Goal: Task Accomplishment & Management: Complete application form

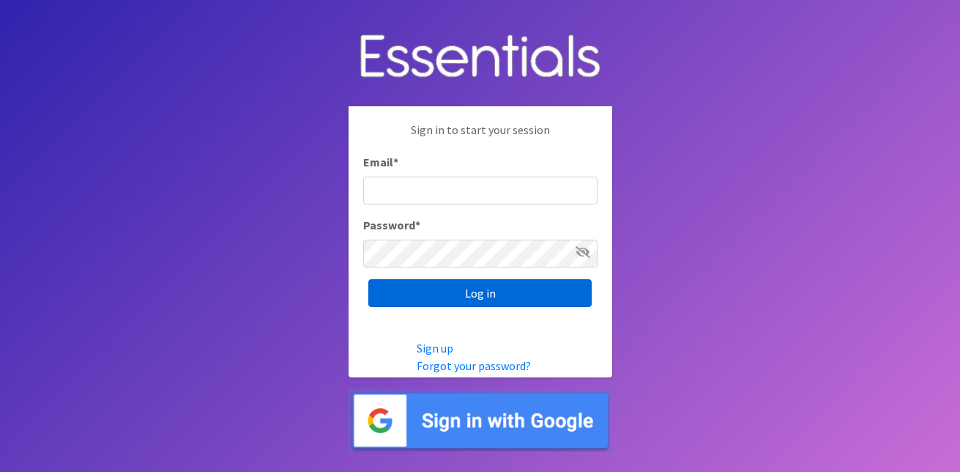
type input "[EMAIL_ADDRESS][DOMAIN_NAME]"
click at [488, 294] on input "Log in" at bounding box center [479, 293] width 223 height 28
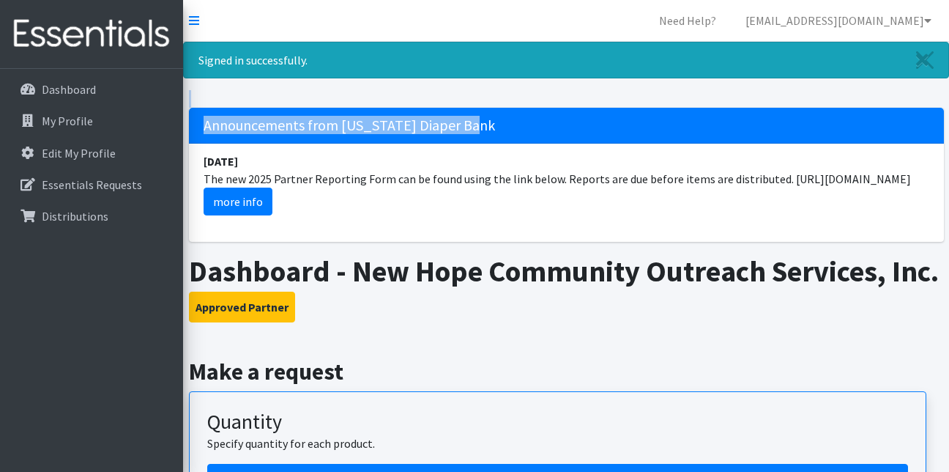
drag, startPoint x: 868, startPoint y: 79, endPoint x: 872, endPoint y: 108, distance: 29.6
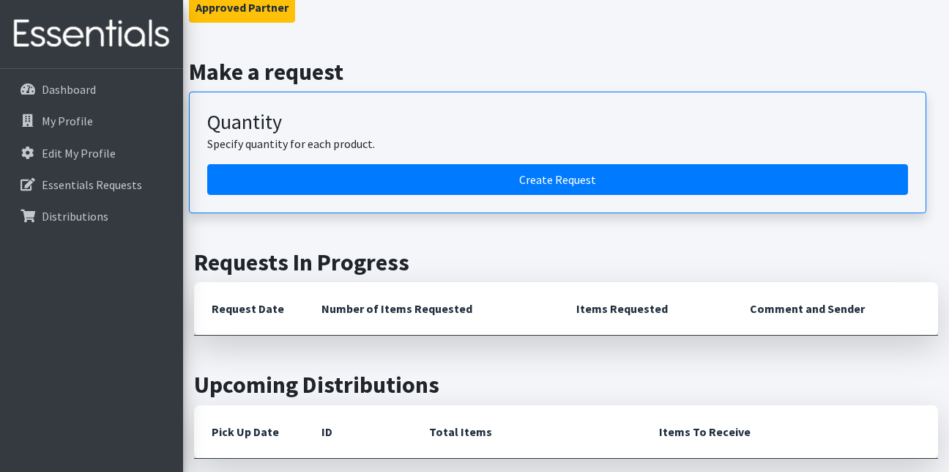
scroll to position [246, 0]
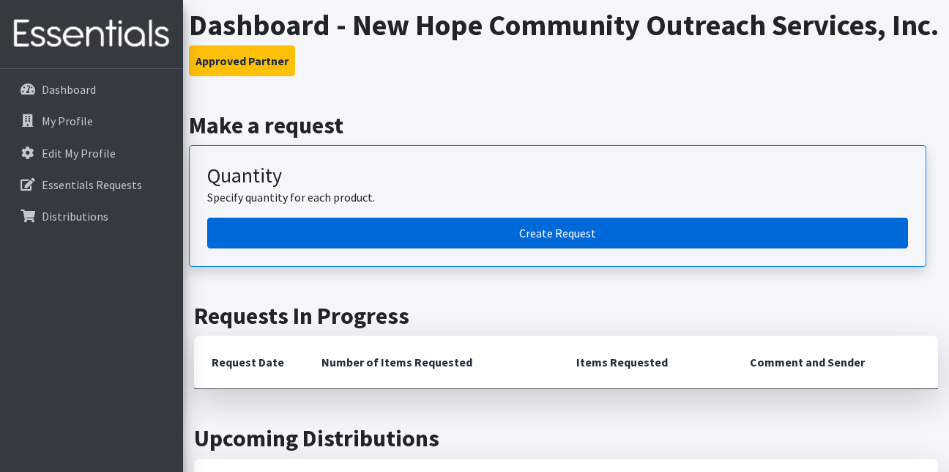
click at [549, 248] on link "Create Request" at bounding box center [557, 232] width 701 height 31
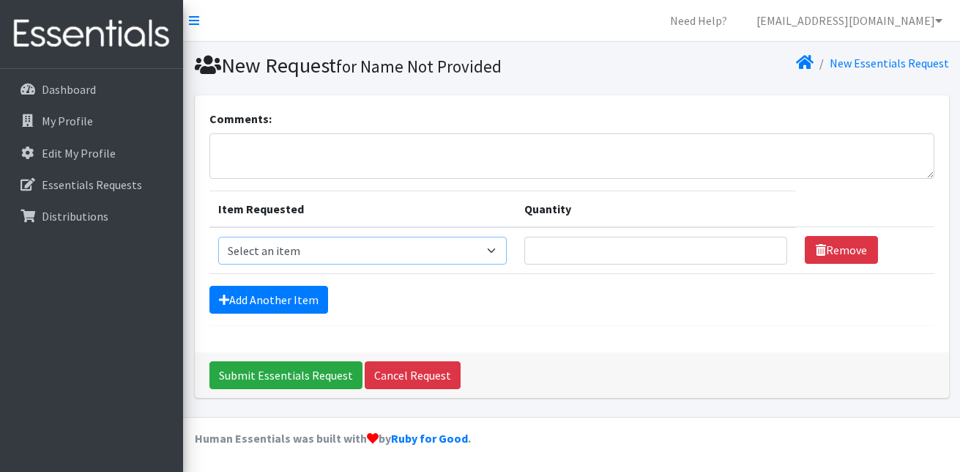
click at [493, 249] on select "Select an item Cloth Inserts (For Cloth Diapers) Kids (Newborn) Kids (Preemie) …" at bounding box center [362, 250] width 289 height 28
click at [62, 85] on p "Dashboard" at bounding box center [69, 89] width 54 height 15
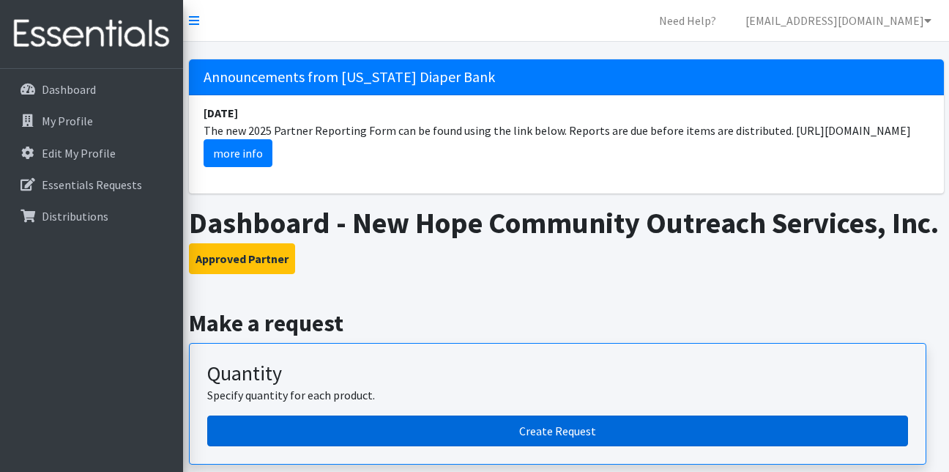
click at [546, 446] on link "Create Request" at bounding box center [557, 430] width 701 height 31
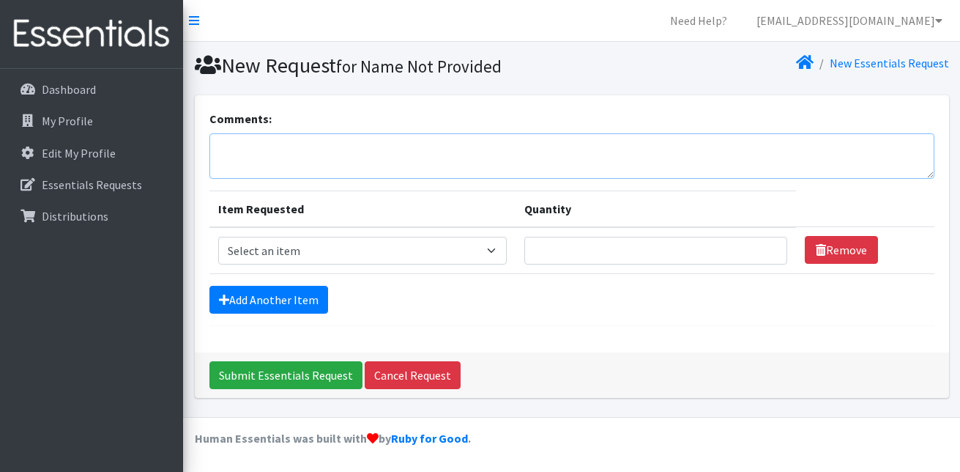
click at [281, 152] on textarea "Comments:" at bounding box center [571, 155] width 725 height 45
click at [507, 145] on textarea "Our community day will be held on Saturday September" at bounding box center [571, 155] width 725 height 45
click at [494, 250] on select "Select an item Cloth Inserts (For Cloth Diapers) Kids (Newborn) Kids (Preemie) …" at bounding box center [362, 250] width 289 height 28
click at [605, 339] on div "Comments: Our community day will be held on Saturday September 27th. Item Reque…" at bounding box center [572, 223] width 754 height 257
click at [558, 146] on textarea "Our community day will be held on Saturday September 27th." at bounding box center [571, 155] width 725 height 45
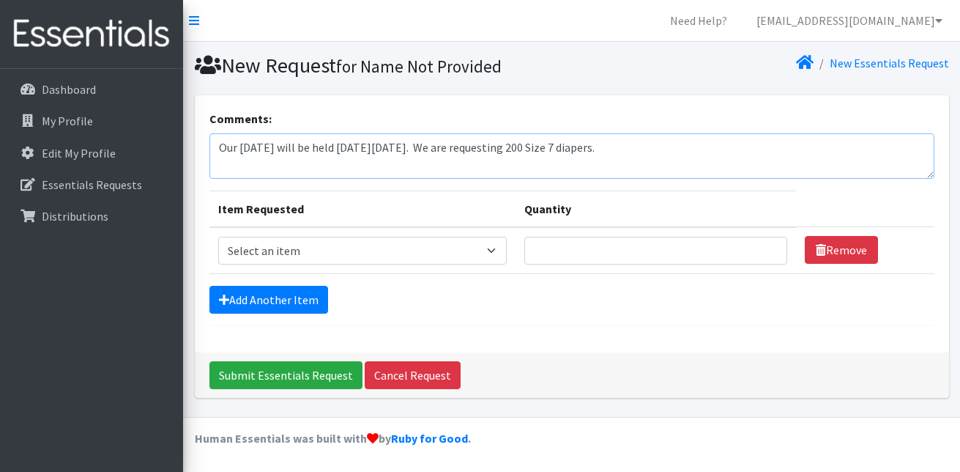
type textarea "Our [DATE] will be held [DATE][DATE]. We are requesting 200 Size 7 diapers."
click at [491, 249] on select "Select an item Cloth Inserts (For Cloth Diapers) Kids (Newborn) Kids (Preemie) …" at bounding box center [362, 250] width 289 height 28
click at [218, 236] on select "Select an item Cloth Inserts (For Cloth Diapers) Kids (Newborn) Kids (Preemie) …" at bounding box center [362, 250] width 289 height 28
click at [492, 250] on select "Select an item Cloth Inserts (For Cloth Diapers) Kids (Newborn) Kids (Preemie) …" at bounding box center [362, 250] width 289 height 28
select select "5480"
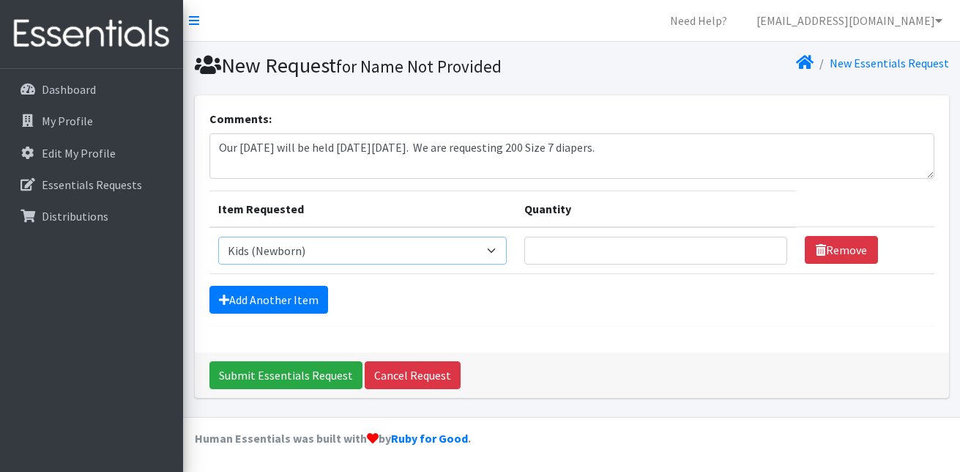
click at [218, 236] on select "Select an item Cloth Inserts (For Cloth Diapers) Kids (Newborn) Kids (Preemie) …" at bounding box center [362, 250] width 289 height 28
click at [591, 253] on input "Quantity" at bounding box center [655, 250] width 262 height 28
type input "1"
click at [767, 247] on input "1" at bounding box center [655, 250] width 262 height 28
click at [773, 253] on input "Quantity" at bounding box center [655, 250] width 262 height 28
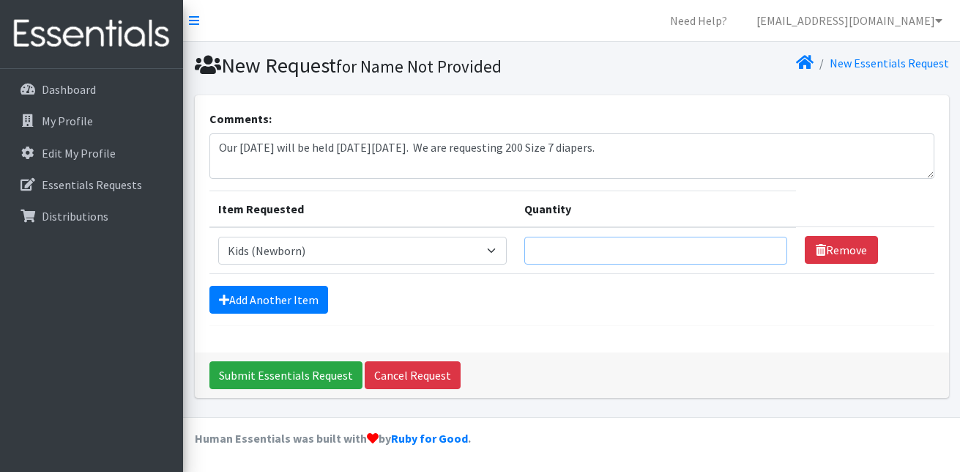
type input "2"
type input "375"
click at [311, 302] on link "Add Another Item" at bounding box center [268, 300] width 119 height 28
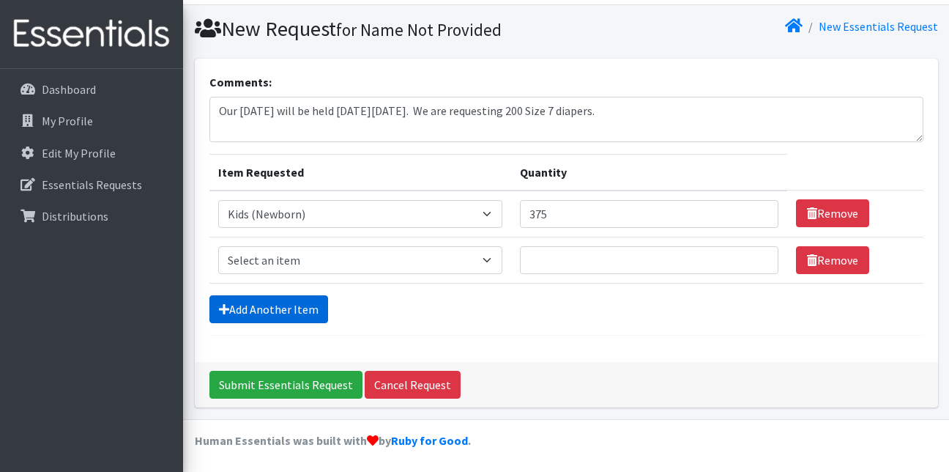
scroll to position [39, 0]
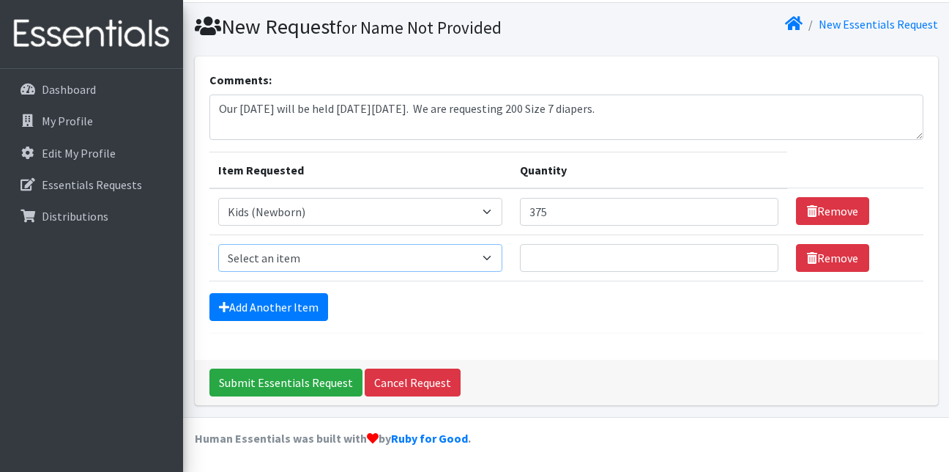
click at [491, 258] on select "Select an item Cloth Inserts (For Cloth Diapers) Kids (Newborn) Kids (Preemie) …" at bounding box center [360, 258] width 285 height 28
select select "5484"
click at [218, 244] on select "Select an item Cloth Inserts (For Cloth Diapers) Kids (Newborn) Kids (Preemie) …" at bounding box center [360, 258] width 285 height 28
click at [549, 256] on input "Quantity" at bounding box center [649, 258] width 258 height 28
type input "225"
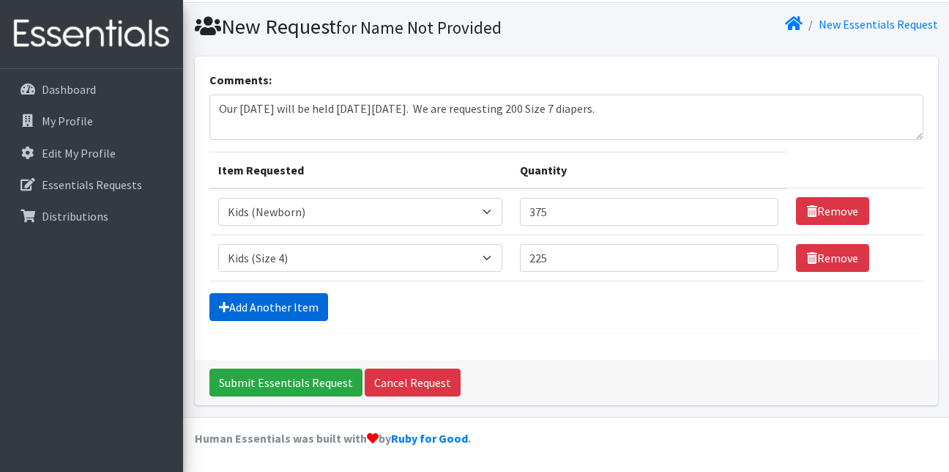
click at [301, 301] on link "Add Another Item" at bounding box center [268, 307] width 119 height 28
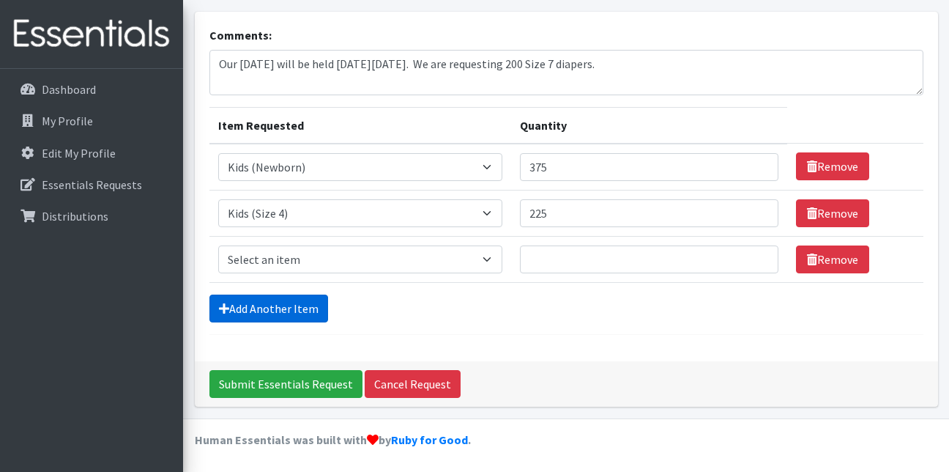
scroll to position [85, 0]
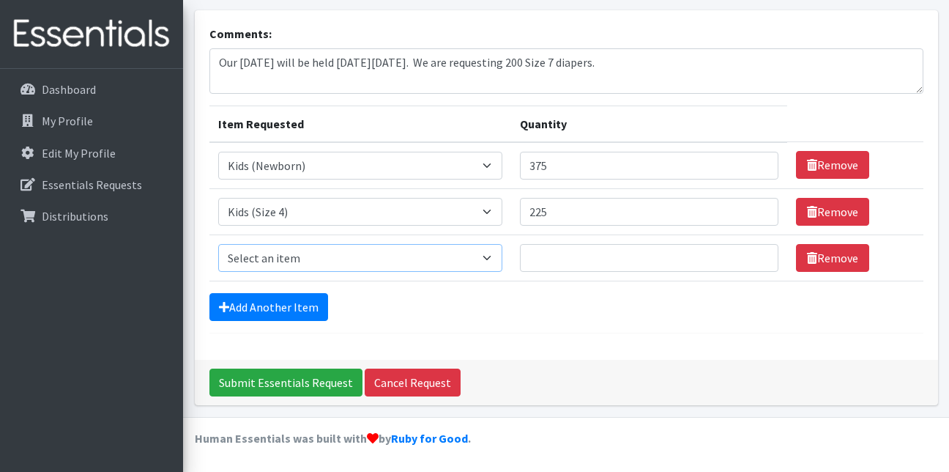
click at [489, 259] on select "Select an item Cloth Inserts (For Cloth Diapers) Kids (Newborn) Kids (Preemie) …" at bounding box center [360, 258] width 285 height 28
select select "5485"
click at [218, 244] on select "Select an item Cloth Inserts (For Cloth Diapers) Kids (Newborn) Kids (Preemie) …" at bounding box center [360, 258] width 285 height 28
click at [556, 248] on input "Quantity" at bounding box center [649, 258] width 258 height 28
type input "400"
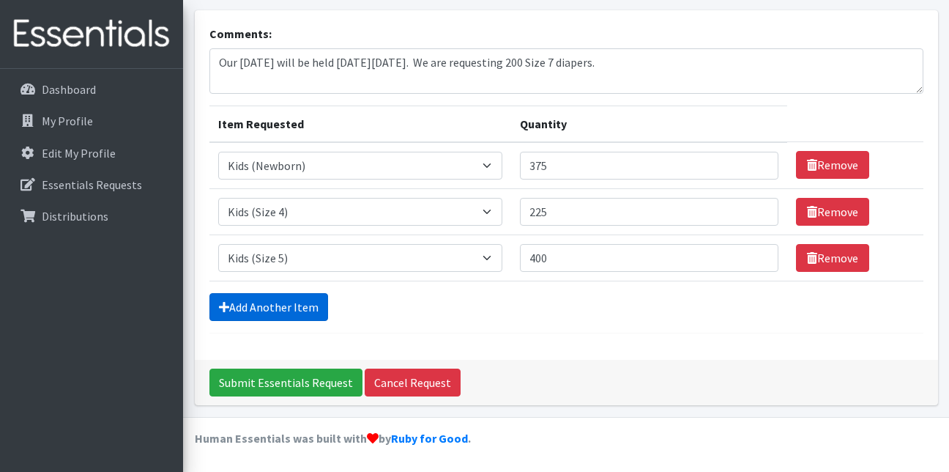
click at [298, 300] on link "Add Another Item" at bounding box center [268, 307] width 119 height 28
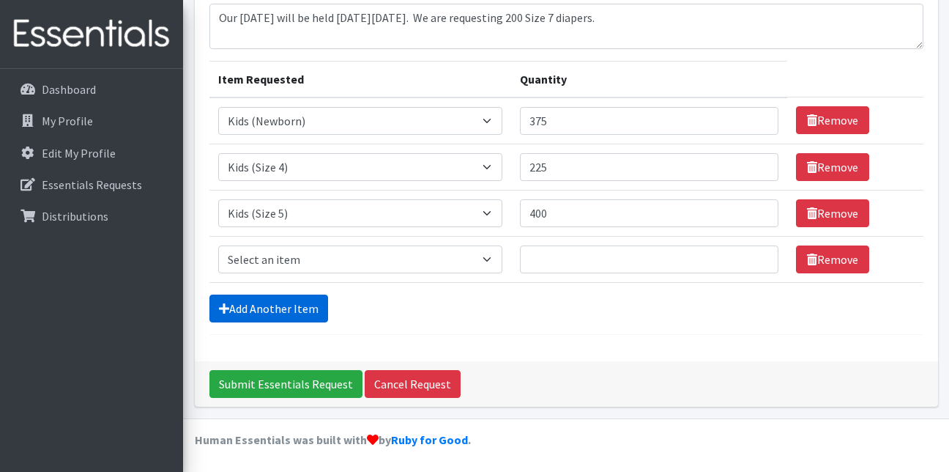
scroll to position [131, 0]
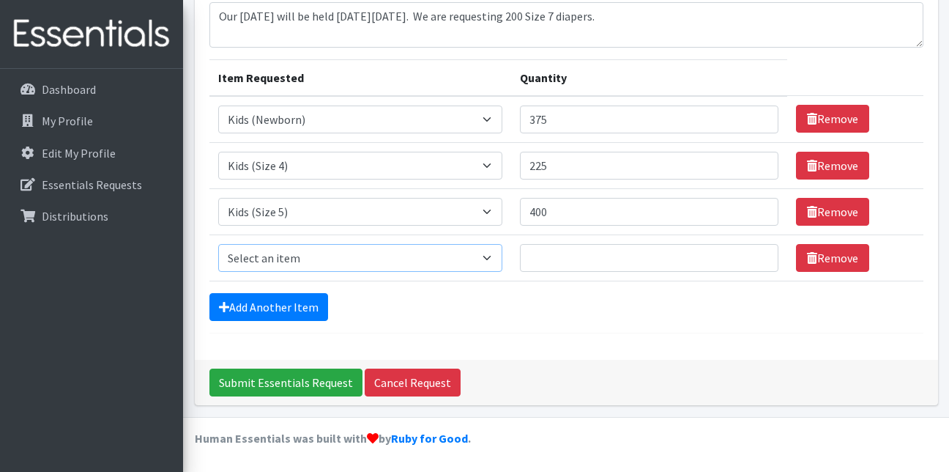
click at [488, 249] on select "Select an item Cloth Inserts (For Cloth Diapers) Kids (Newborn) Kids (Preemie) …" at bounding box center [360, 258] width 285 height 28
select select "5486"
click at [218, 244] on select "Select an item Cloth Inserts (For Cloth Diapers) Kids (Newborn) Kids (Preemie) …" at bounding box center [360, 258] width 285 height 28
click at [546, 255] on input "Quantity" at bounding box center [649, 258] width 258 height 28
type input "600"
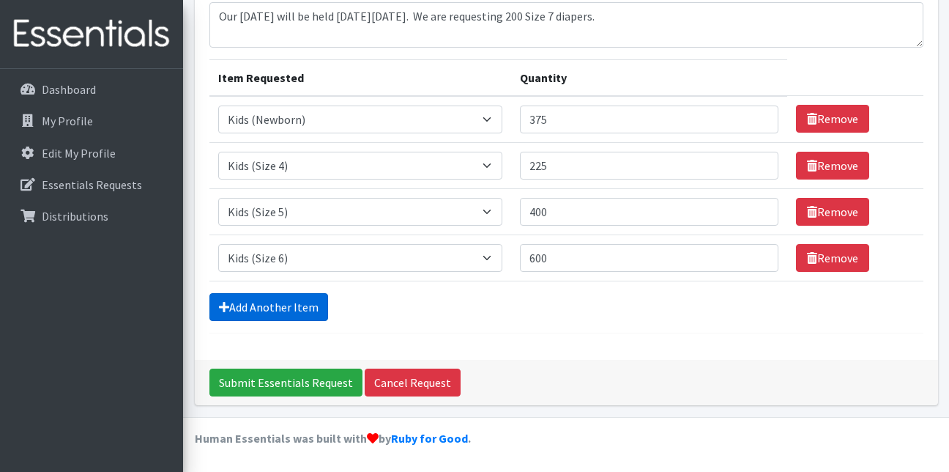
click at [294, 309] on link "Add Another Item" at bounding box center [268, 307] width 119 height 28
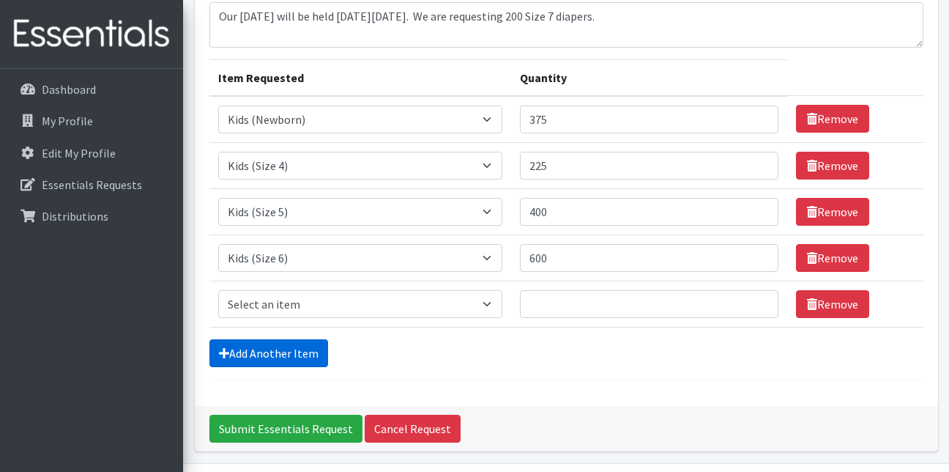
scroll to position [177, 0]
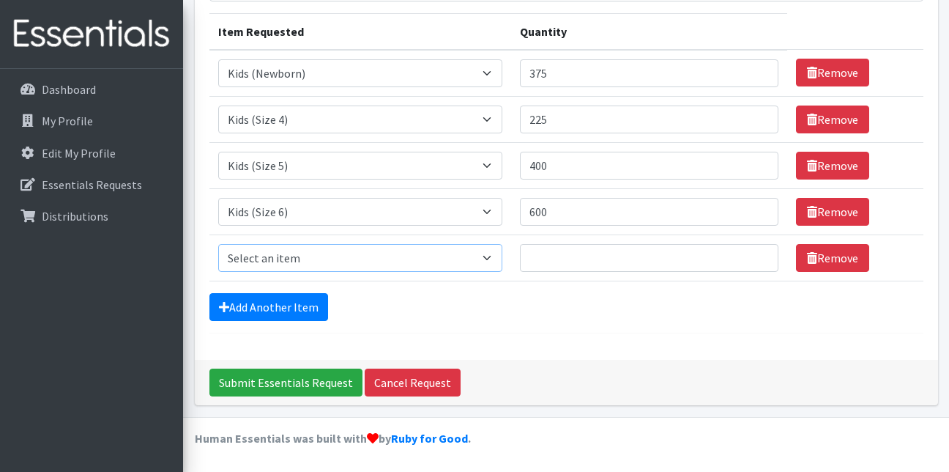
click at [488, 258] on select "Select an item Cloth Inserts (For Cloth Diapers) Kids (Newborn) Kids (Preemie) …" at bounding box center [360, 258] width 285 height 28
select select "5491"
click at [218, 244] on select "Select an item Cloth Inserts (For Cloth Diapers) Kids (Newborn) Kids (Preemie) …" at bounding box center [360, 258] width 285 height 28
click at [556, 263] on input "Quantity" at bounding box center [649, 258] width 258 height 28
type input "4320"
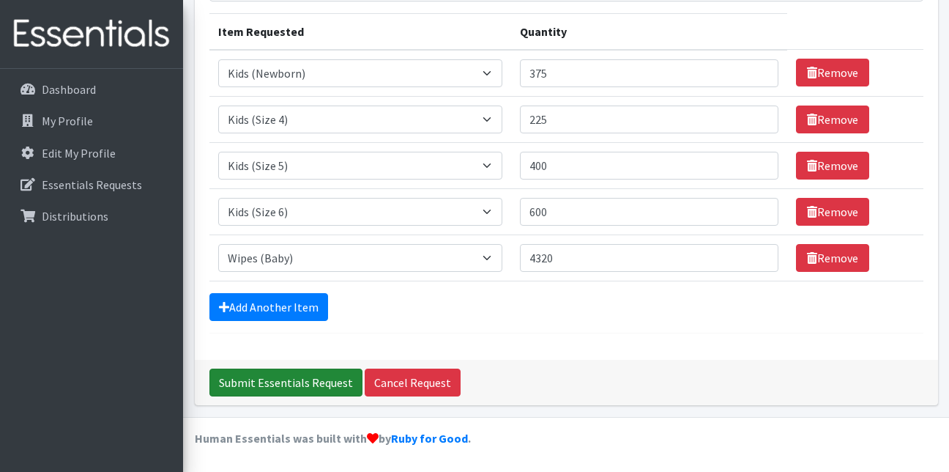
click at [305, 379] on input "Submit Essentials Request" at bounding box center [285, 382] width 153 height 28
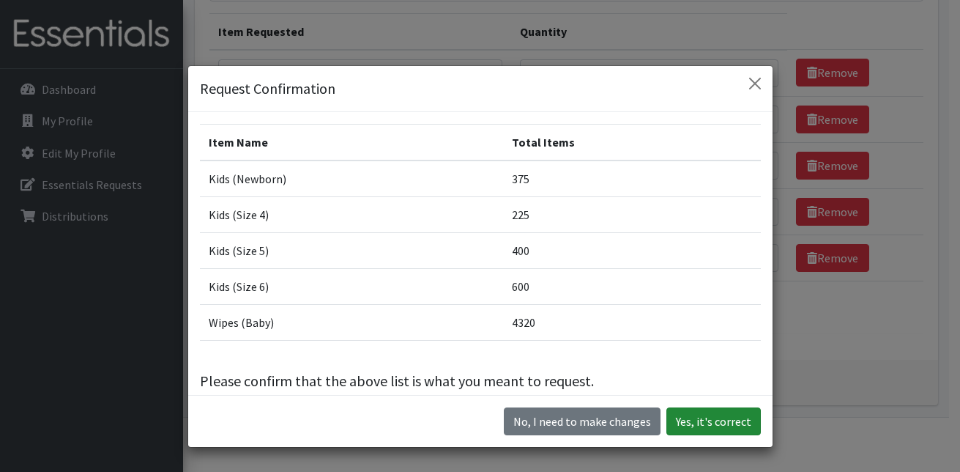
click at [703, 427] on button "Yes, it's correct" at bounding box center [713, 421] width 94 height 28
